Goal: Task Accomplishment & Management: Complete application form

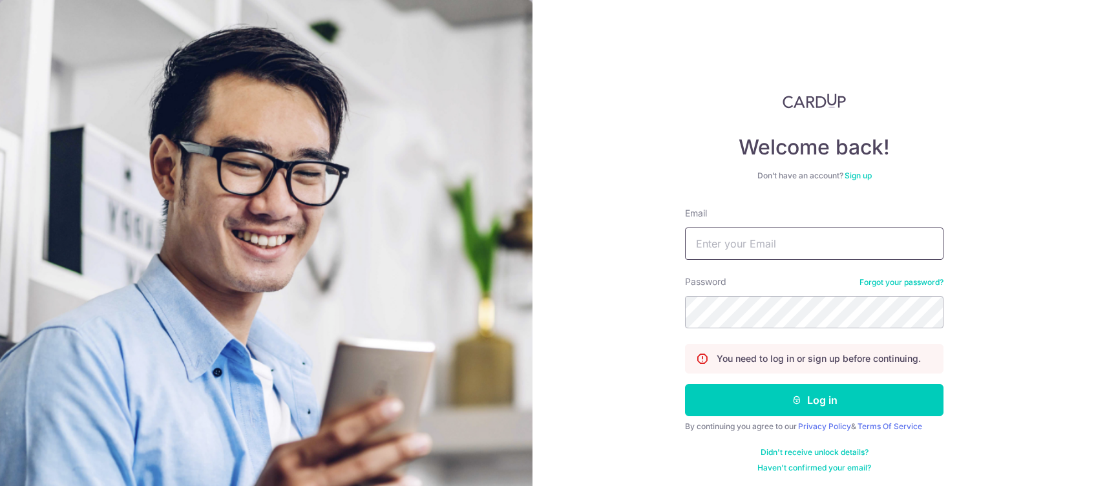
type input "[EMAIL_ADDRESS][DOMAIN_NAME]"
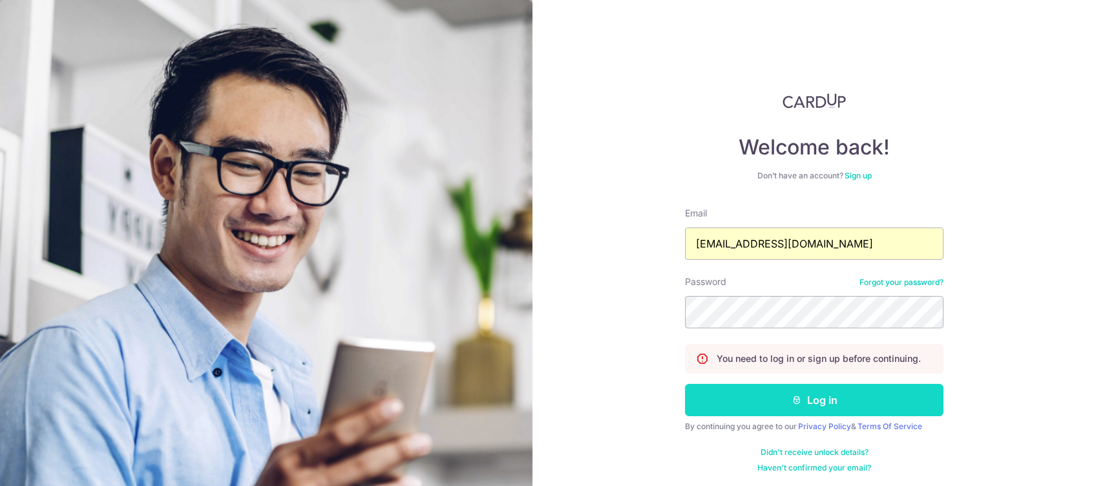
click at [785, 386] on button "Log in" at bounding box center [814, 400] width 258 height 32
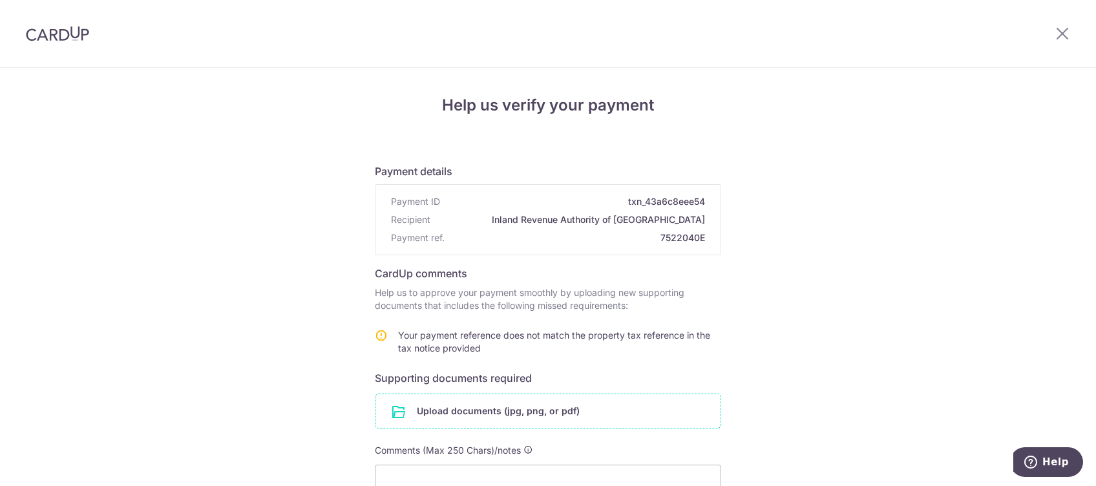
click at [491, 398] on input "file" at bounding box center [547, 411] width 345 height 34
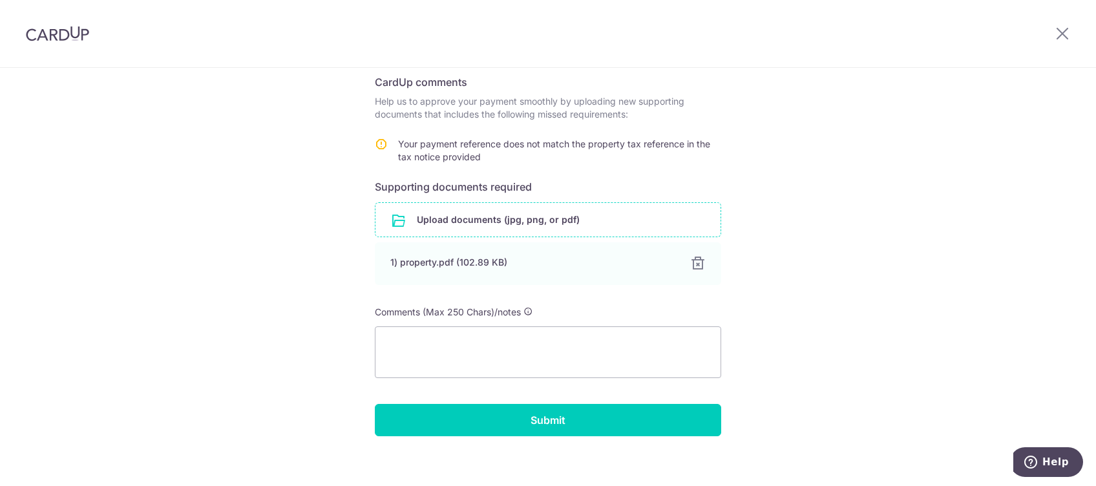
scroll to position [202, 0]
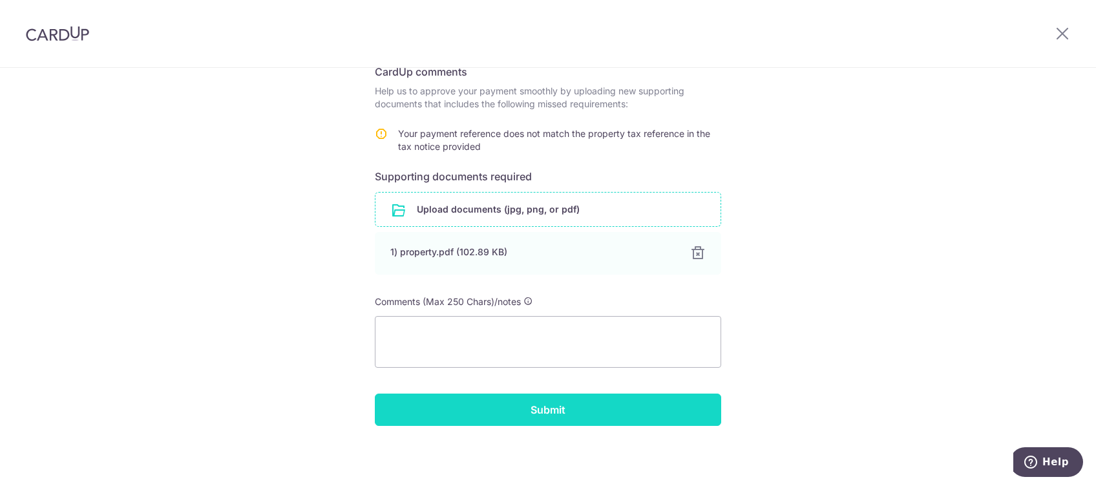
click at [516, 413] on input "Submit" at bounding box center [548, 410] width 346 height 32
